Goal: Task Accomplishment & Management: Complete application form

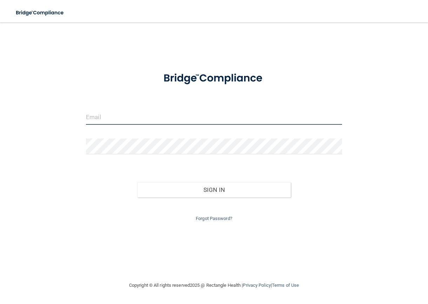
click at [100, 116] on input "email" at bounding box center [214, 117] width 256 height 16
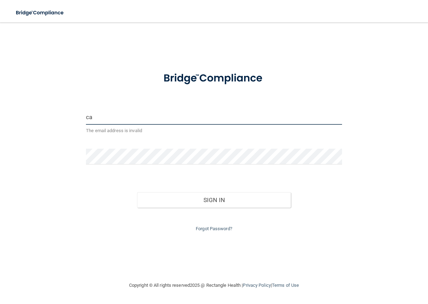
type input "[EMAIL_ADDRESS][DOMAIN_NAME]"
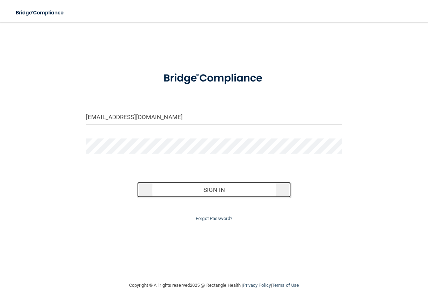
click at [221, 190] on button "Sign In" at bounding box center [214, 189] width 154 height 15
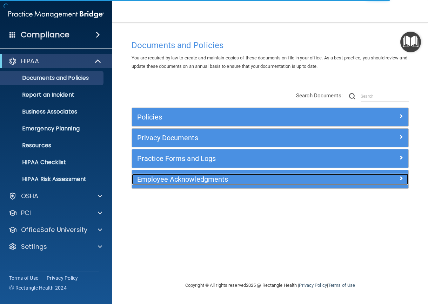
click at [201, 177] on h5 "Employee Acknowledgments" at bounding box center [235, 179] width 197 height 8
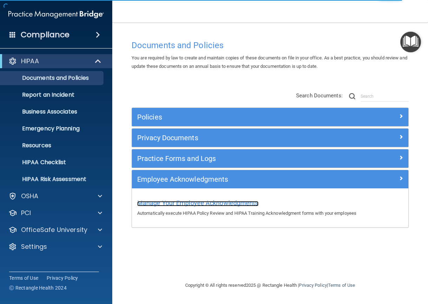
click at [252, 202] on span "Manage Your Employee Acknowledgments" at bounding box center [197, 202] width 121 height 7
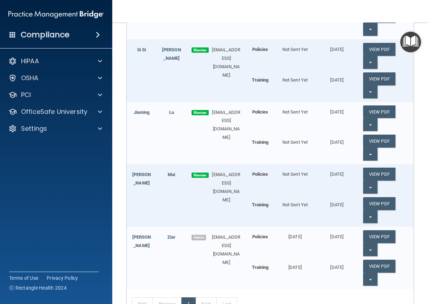
scroll to position [387, 0]
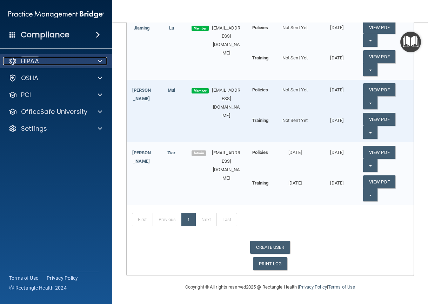
click at [35, 60] on p "HIPAA" at bounding box center [30, 61] width 18 height 8
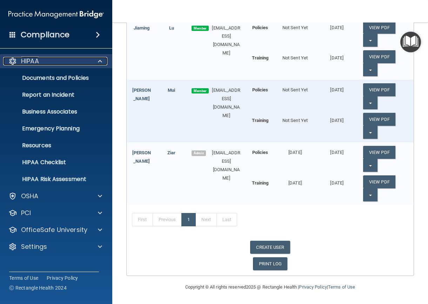
click at [99, 61] on span at bounding box center [100, 61] width 4 height 8
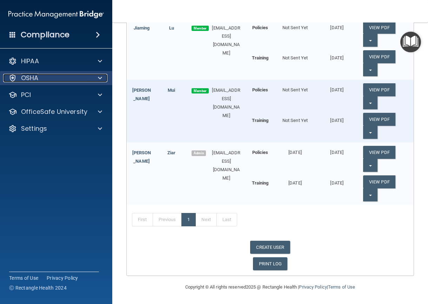
click at [61, 79] on div "OSHA" at bounding box center [46, 78] width 87 height 8
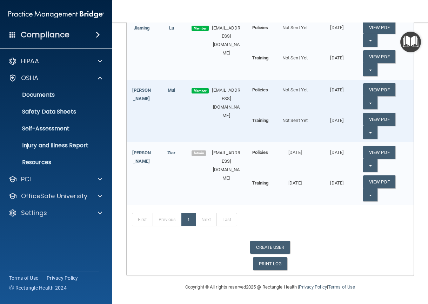
click at [297, 219] on div "First Previous 1 Next Last" at bounding box center [270, 221] width 287 height 32
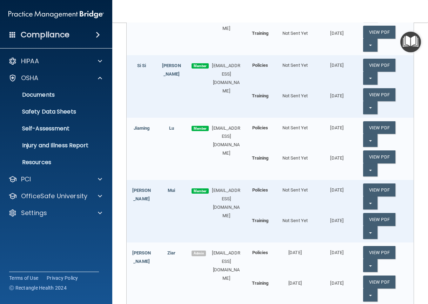
scroll to position [176, 0]
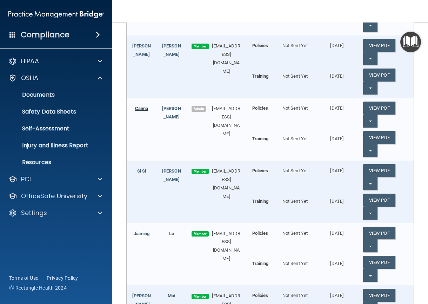
click at [144, 111] on link "Canna" at bounding box center [141, 108] width 13 height 5
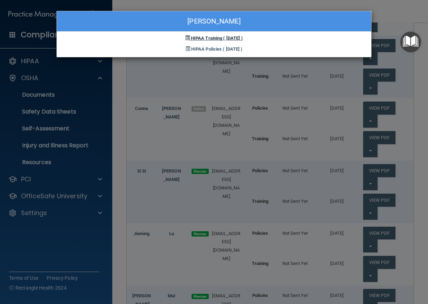
click at [206, 39] on span "HIPAA Training" at bounding box center [206, 37] width 31 height 5
click at [238, 38] on span "( 07/23/2024 )" at bounding box center [233, 37] width 20 height 5
click at [119, 123] on div "Canna Lau HIPAA Training ( 07/23/2024 ) HIPAA Policies ( 07/23/2024 )" at bounding box center [214, 152] width 428 height 304
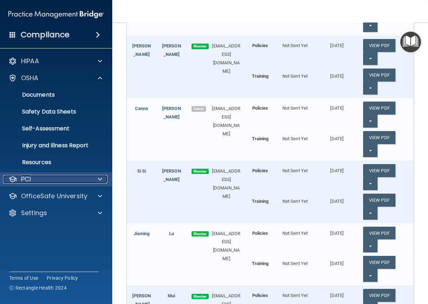
click at [29, 179] on p "PCI" at bounding box center [26, 179] width 10 height 8
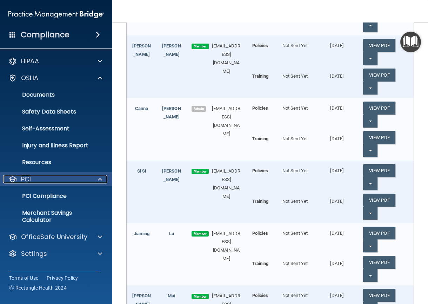
click at [40, 181] on div "PCI" at bounding box center [46, 179] width 87 height 8
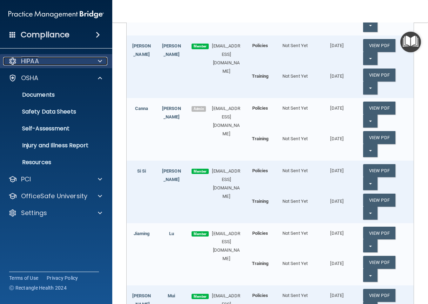
click at [60, 60] on div "HIPAA" at bounding box center [46, 61] width 87 height 8
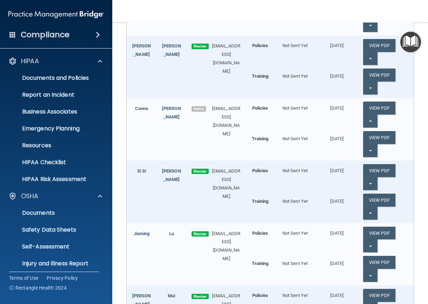
click at [98, 33] on span at bounding box center [98, 35] width 4 height 8
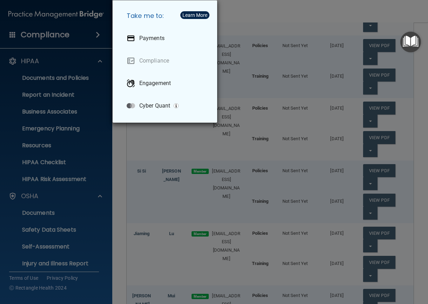
click at [96, 34] on div "Take me to: Payments Compliance Engagement Cyber Quant" at bounding box center [214, 152] width 428 height 304
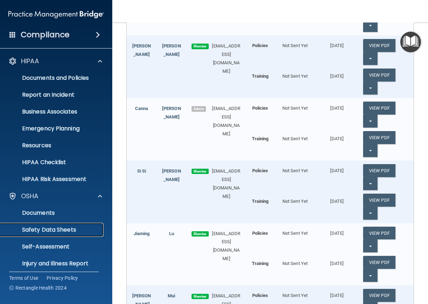
click at [49, 222] on link "Safety Data Sheets" at bounding box center [48, 229] width 111 height 14
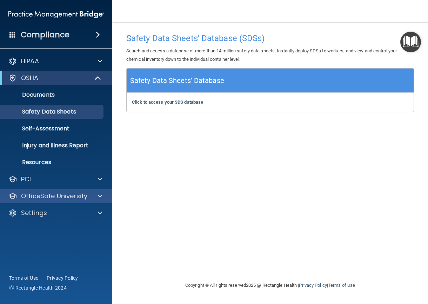
click at [41, 201] on div "OfficeSafe University" at bounding box center [56, 196] width 113 height 14
click at [48, 196] on p "OfficeSafe University" at bounding box center [54, 196] width 66 height 8
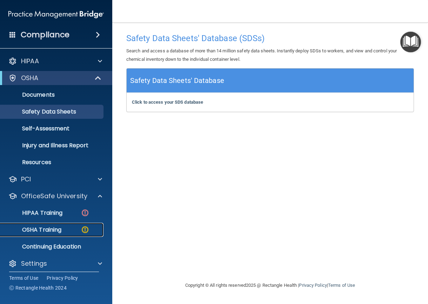
click at [70, 227] on div "OSHA Training" at bounding box center [53, 229] width 96 height 7
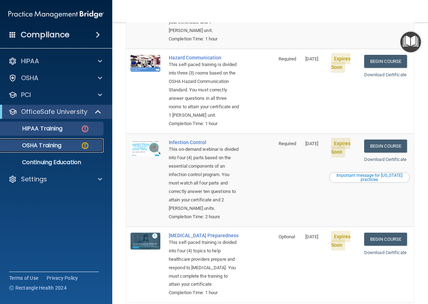
scroll to position [81, 0]
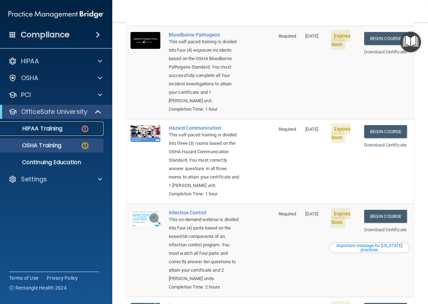
click at [45, 127] on p "HIPAA Training" at bounding box center [34, 128] width 58 height 7
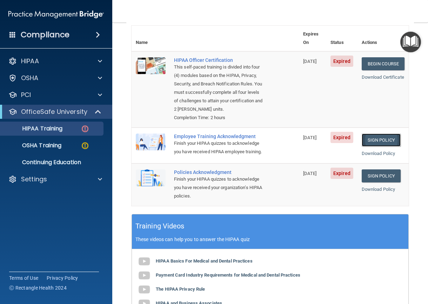
click at [374, 142] on link "Sign Policy" at bounding box center [381, 139] width 39 height 13
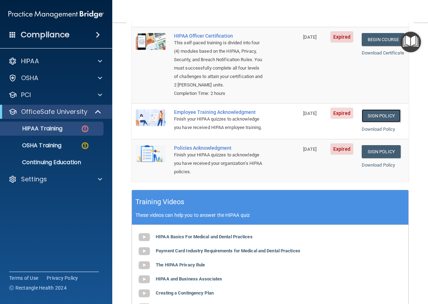
scroll to position [151, 0]
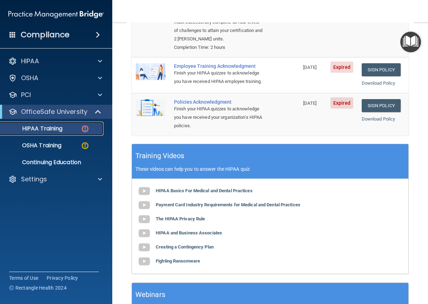
click at [68, 127] on div "HIPAA Training" at bounding box center [53, 128] width 96 height 7
click at [381, 70] on link "Sign Policy" at bounding box center [381, 69] width 39 height 13
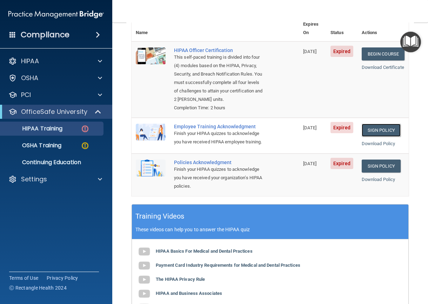
scroll to position [11, 0]
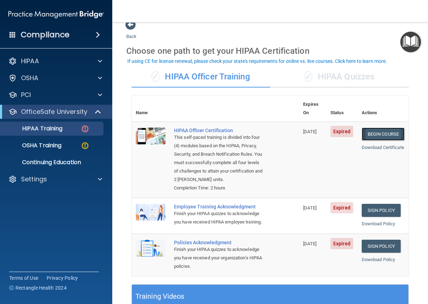
click at [373, 127] on link "Begin Course" at bounding box center [383, 133] width 43 height 13
click at [330, 166] on td "Expired" at bounding box center [341, 159] width 31 height 76
click at [86, 126] on img at bounding box center [85, 128] width 9 height 9
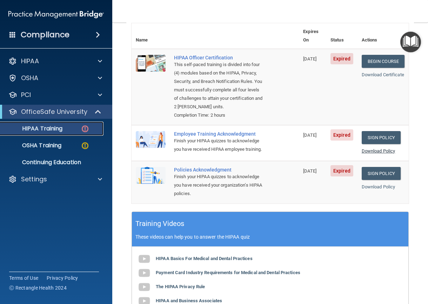
scroll to position [46, 0]
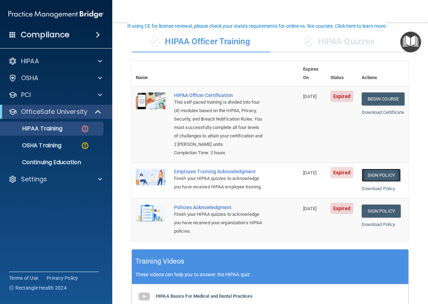
click at [376, 175] on link "Sign Policy" at bounding box center [381, 174] width 39 height 13
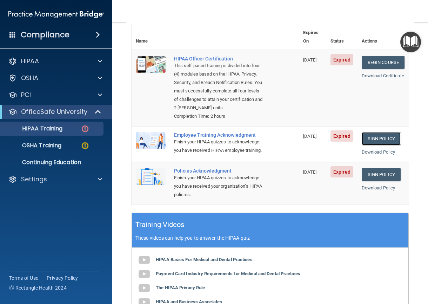
scroll to position [12, 0]
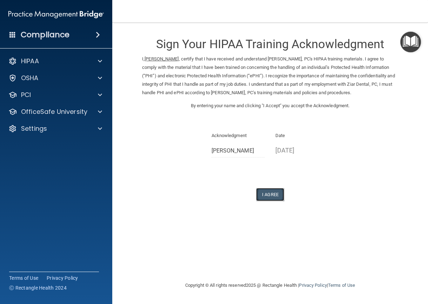
click at [273, 194] on button "I Agree" at bounding box center [270, 194] width 28 height 13
click at [271, 195] on button "I Agree" at bounding box center [270, 194] width 28 height 13
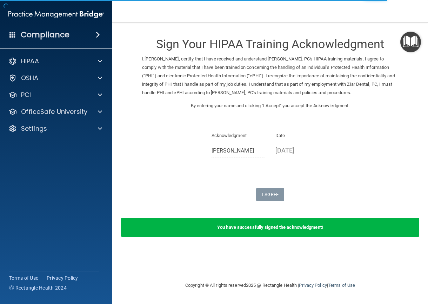
click at [169, 174] on div "Sign Your HIPAA Training Acknowledgment I, Canna Lau , certify that I have rece…" at bounding box center [270, 114] width 256 height 171
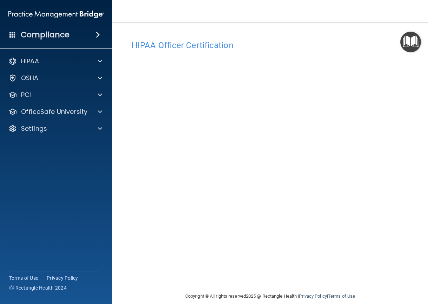
drag, startPoint x: 65, startPoint y: 30, endPoint x: 60, endPoint y: 42, distance: 13.2
click at [60, 42] on div "Compliance" at bounding box center [56, 34] width 112 height 15
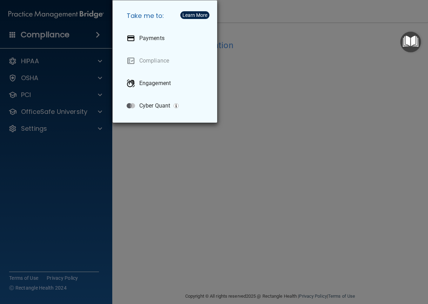
drag, startPoint x: 375, startPoint y: 35, endPoint x: 369, endPoint y: 37, distance: 5.4
click at [375, 35] on div "Take me to: Payments Compliance Engagement Cyber Quant" at bounding box center [214, 152] width 428 height 304
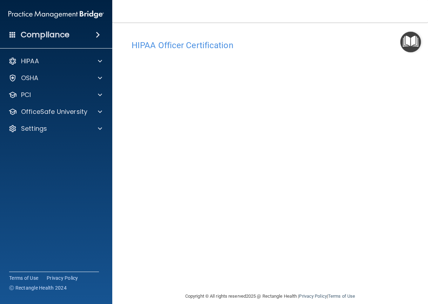
click at [55, 34] on h4 "Compliance" at bounding box center [45, 35] width 49 height 10
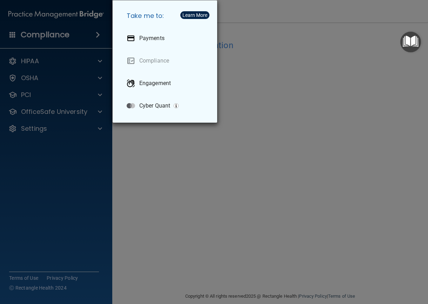
click at [264, 32] on div "Take me to: Payments Compliance Engagement Cyber Quant" at bounding box center [214, 152] width 428 height 304
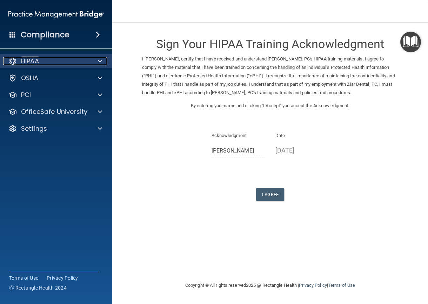
click at [53, 58] on div "HIPAA" at bounding box center [46, 61] width 87 height 8
